Goal: Find specific page/section: Find specific page/section

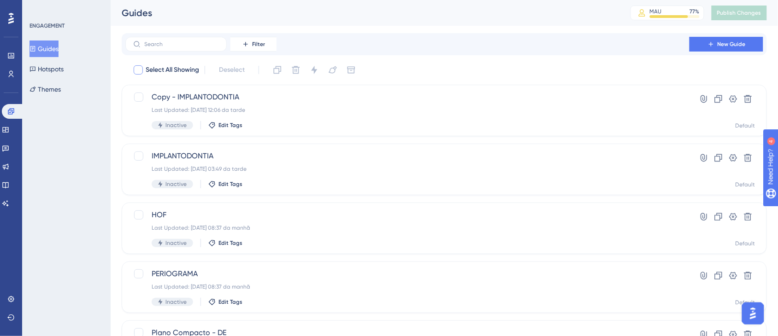
click at [135, 70] on div at bounding box center [138, 69] width 9 height 9
checkbox input "true"
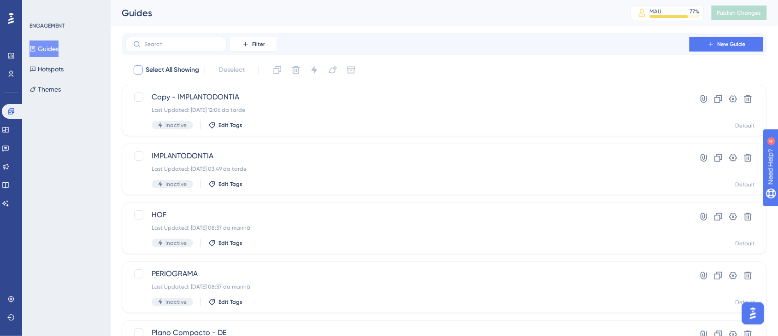
checkbox input "true"
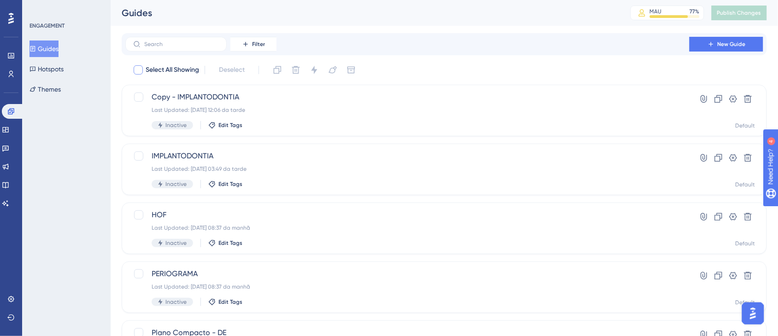
checkbox input "true"
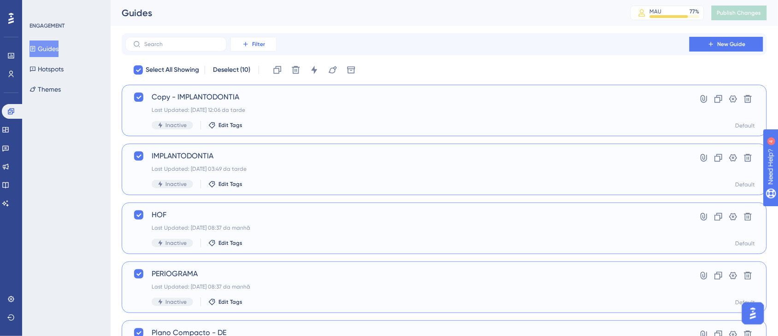
click at [261, 42] on span "Filter" at bounding box center [258, 44] width 13 height 7
click at [268, 123] on div "Status Status" at bounding box center [262, 126] width 53 height 18
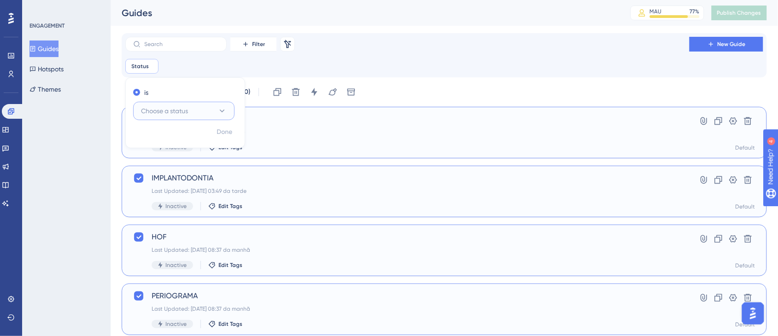
click at [201, 114] on button "Choose a status" at bounding box center [183, 111] width 101 height 18
click at [198, 135] on div "Active Active" at bounding box center [183, 139] width 89 height 18
checkbox input "false"
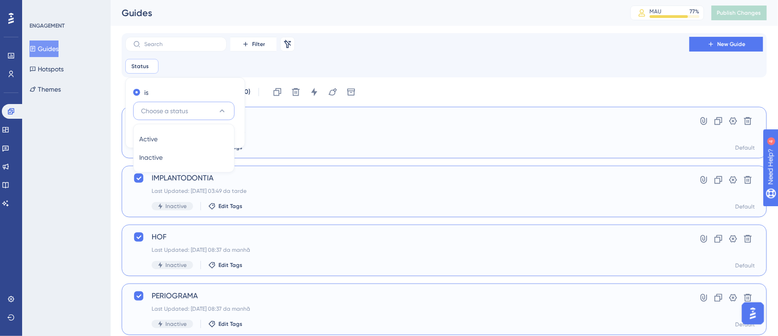
checkbox input "false"
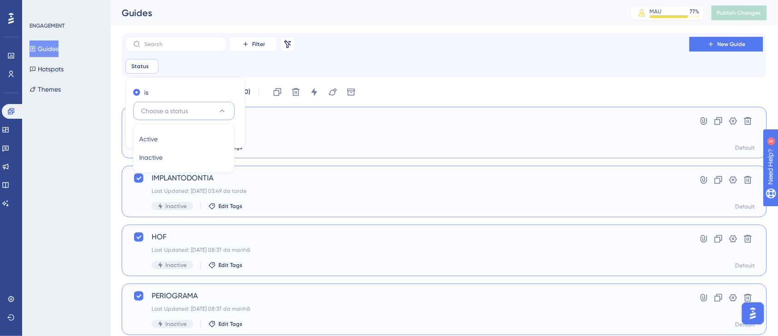
checkbox input "false"
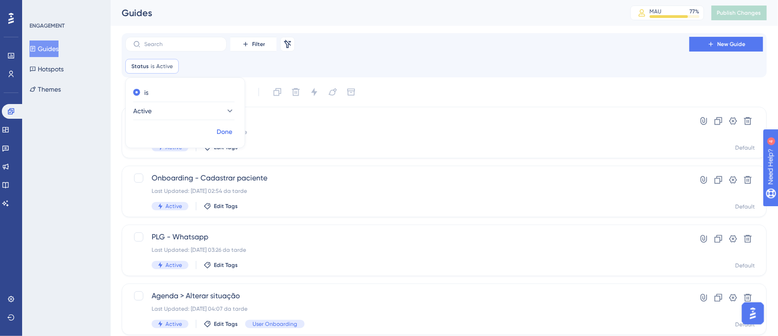
click at [229, 135] on span "Done" at bounding box center [225, 132] width 16 height 11
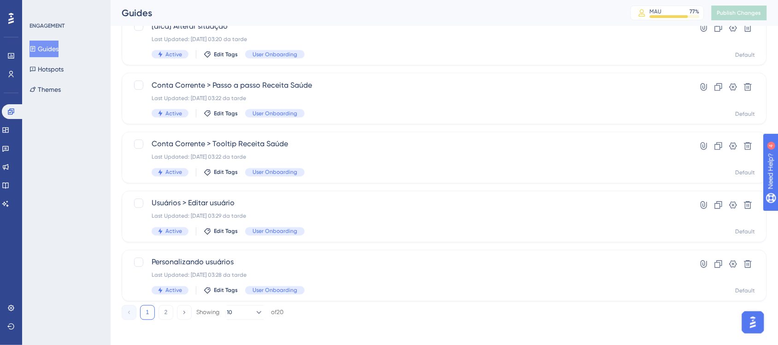
scroll to position [392, 0]
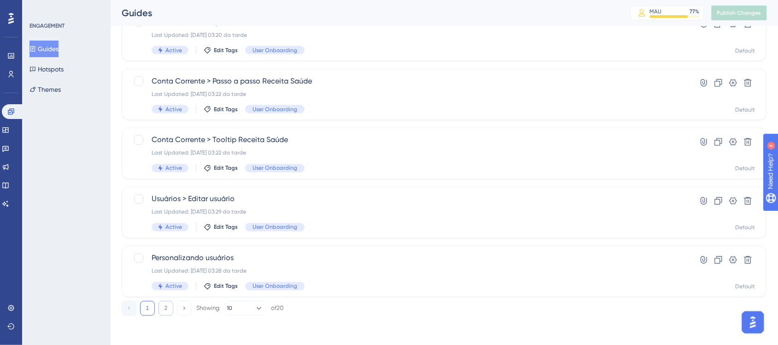
click at [163, 312] on button "2" at bounding box center [165, 308] width 15 height 15
click at [148, 309] on button "1" at bounding box center [147, 308] width 15 height 15
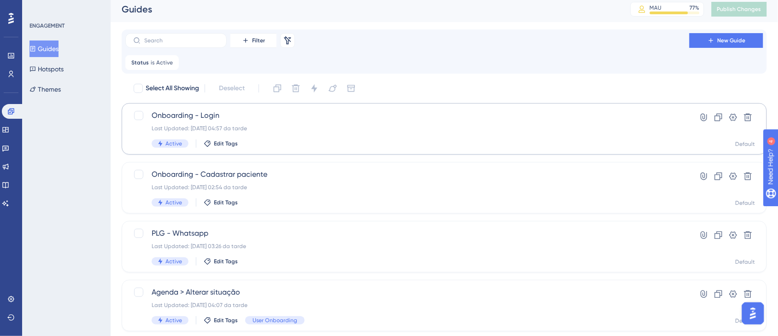
scroll to position [0, 0]
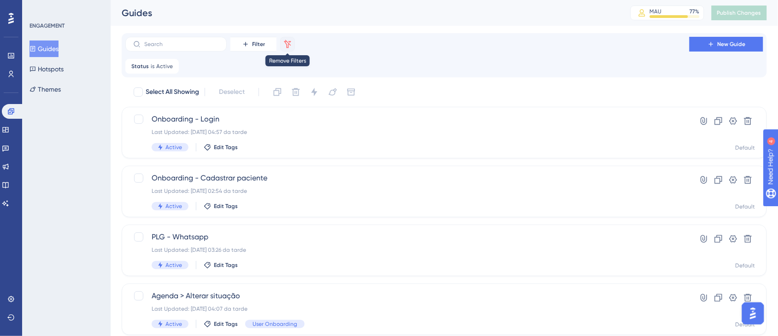
click at [286, 51] on button at bounding box center [287, 44] width 15 height 15
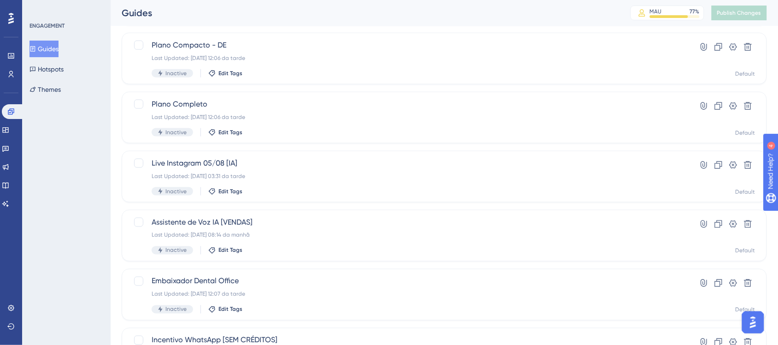
scroll to position [345, 0]
